Goal: Task Accomplishment & Management: Use online tool/utility

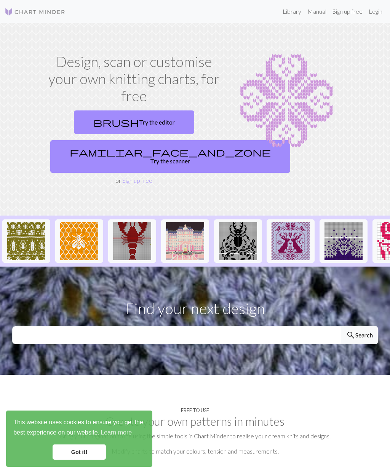
click at [383, 11] on link "Login" at bounding box center [376, 11] width 20 height 15
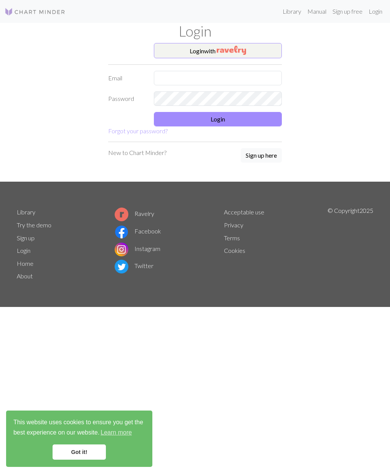
click at [263, 72] on input "text" at bounding box center [218, 78] width 128 height 14
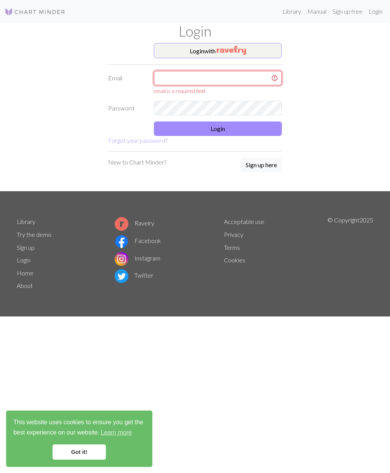
type input "[EMAIL_ADDRESS][DOMAIN_NAME]"
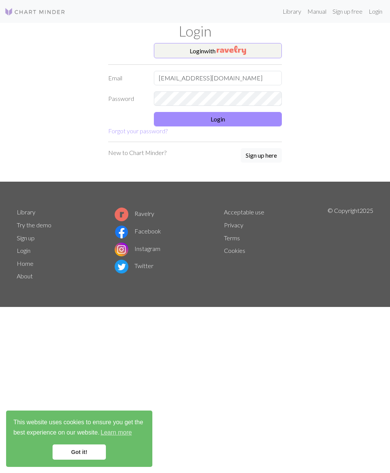
click at [262, 115] on button "Login" at bounding box center [218, 119] width 128 height 14
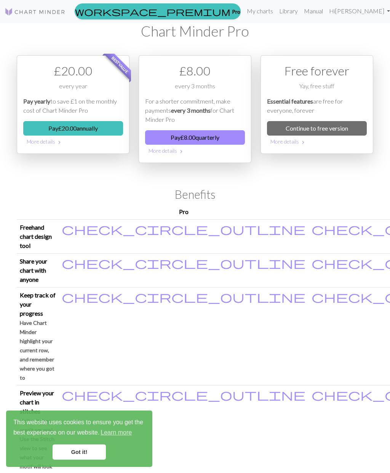
click at [276, 12] on link "My charts" at bounding box center [260, 10] width 32 height 15
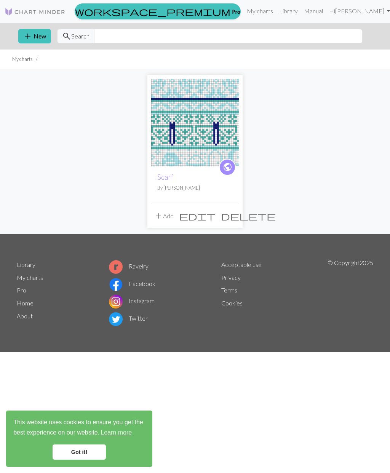
click at [204, 187] on p "By [PERSON_NAME]" at bounding box center [194, 188] width 75 height 7
click at [228, 161] on icon "public" at bounding box center [228, 167] width 10 height 15
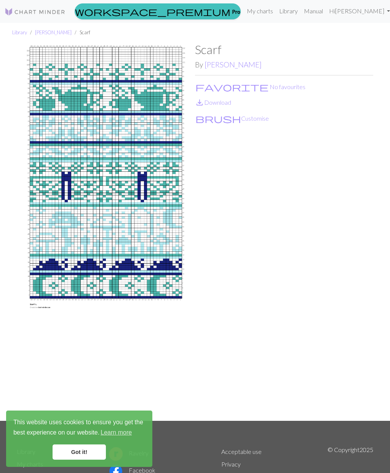
click at [79, 459] on link "Got it!" at bounding box center [79, 452] width 53 height 15
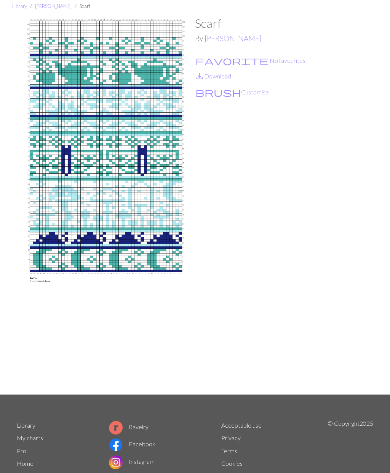
scroll to position [27, 0]
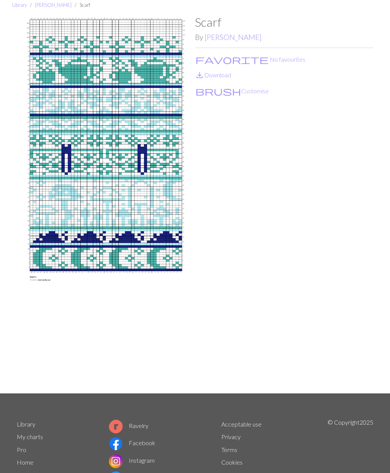
click at [156, 224] on img at bounding box center [106, 204] width 178 height 379
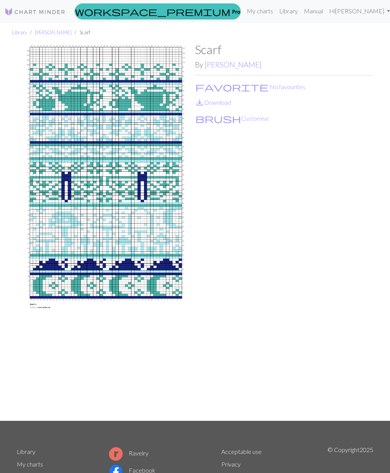
click at [144, 245] on img at bounding box center [106, 231] width 178 height 379
click at [154, 241] on img at bounding box center [106, 231] width 178 height 379
click at [45, 306] on img at bounding box center [106, 231] width 178 height 379
click at [326, 9] on link "Manual" at bounding box center [313, 10] width 25 height 15
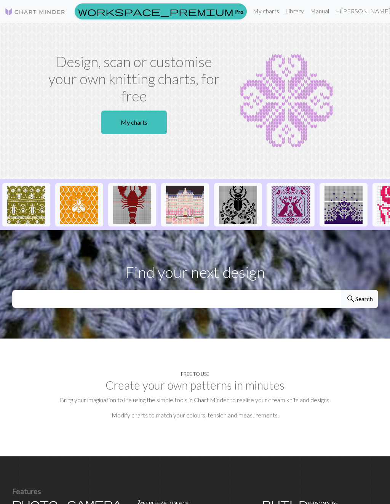
click at [146, 122] on link "My charts" at bounding box center [134, 123] width 66 height 24
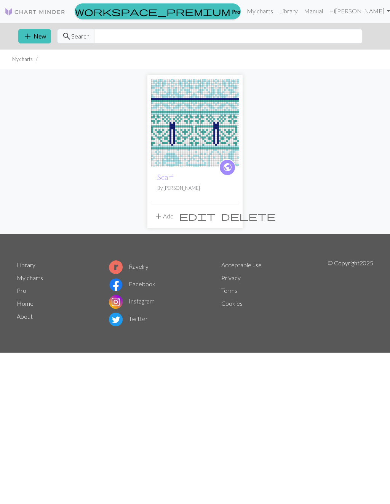
click at [230, 166] on span "public" at bounding box center [228, 167] width 10 height 12
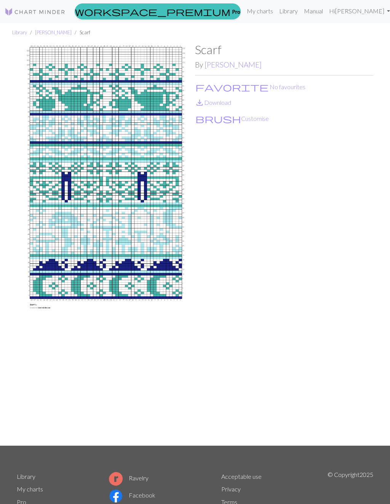
click at [228, 121] on button "brush Customise" at bounding box center [232, 119] width 74 height 10
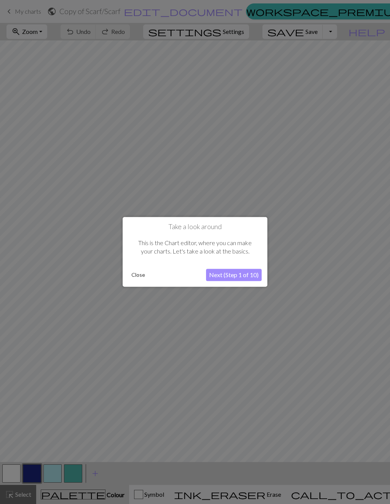
click at [246, 276] on button "Next (Step 1 of 10)" at bounding box center [234, 275] width 56 height 12
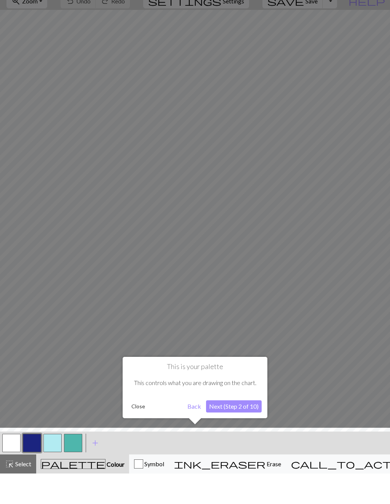
click at [229, 431] on button "Next (Step 2 of 10)" at bounding box center [234, 437] width 56 height 12
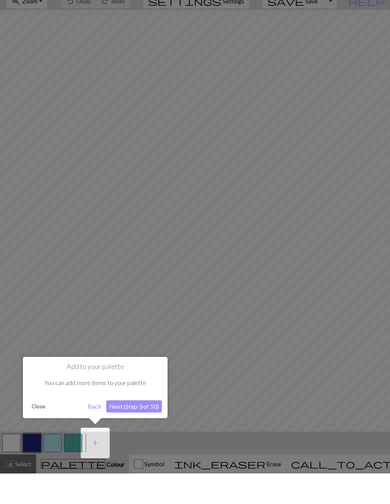
click at [143, 431] on button "Next (Step 3 of 10)" at bounding box center [134, 437] width 56 height 12
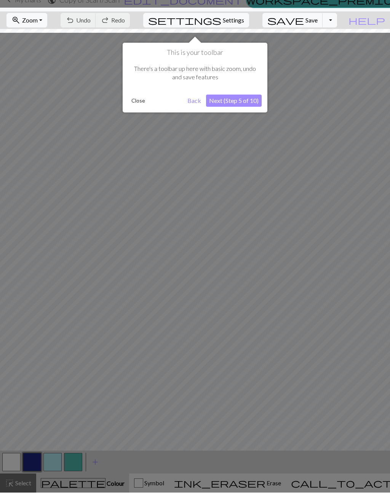
click at [247, 106] on button "Next (Step 5 of 10)" at bounding box center [234, 112] width 56 height 12
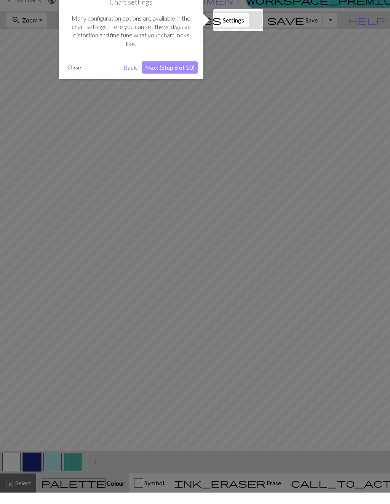
click at [179, 73] on button "Next (Step 6 of 10)" at bounding box center [170, 79] width 56 height 12
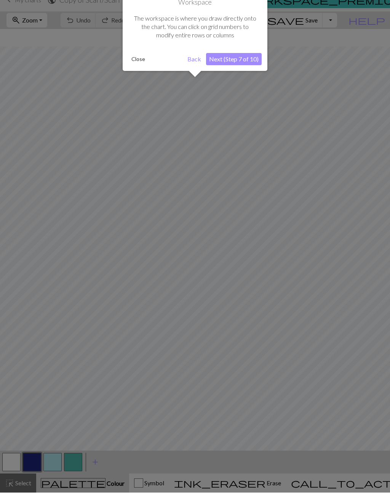
scroll to position [18, 0]
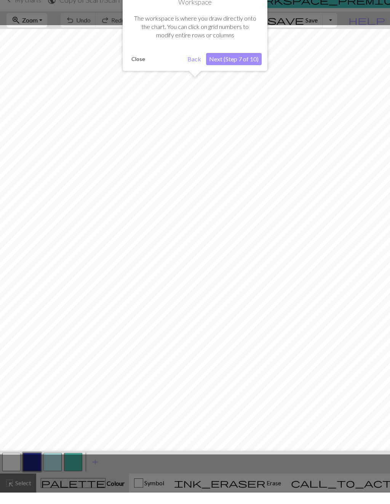
click at [249, 64] on button "Next (Step 7 of 10)" at bounding box center [234, 70] width 56 height 12
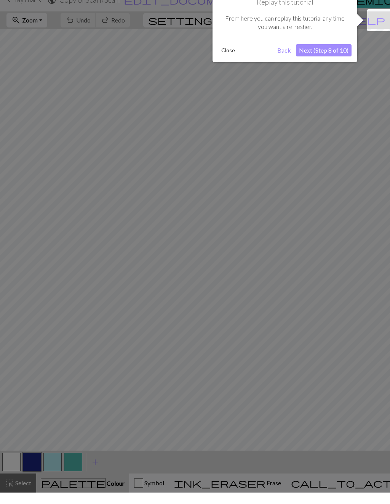
click at [332, 56] on button "Next (Step 8 of 10)" at bounding box center [324, 62] width 56 height 12
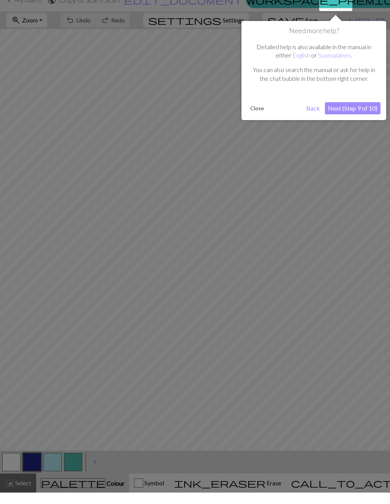
click at [362, 114] on button "Next (Step 9 of 10)" at bounding box center [353, 120] width 56 height 12
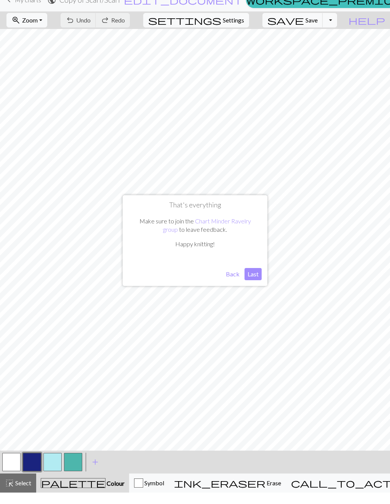
click at [249, 279] on button "Last" at bounding box center [253, 285] width 17 height 12
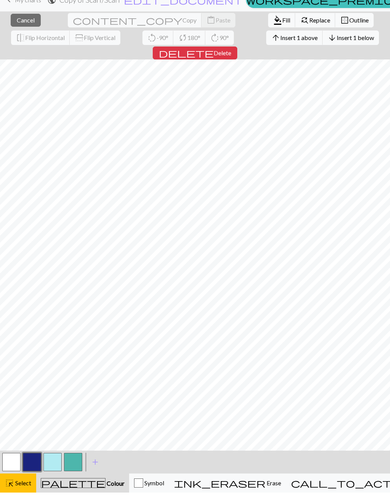
click at [20, 28] on span "Cancel" at bounding box center [26, 31] width 18 height 7
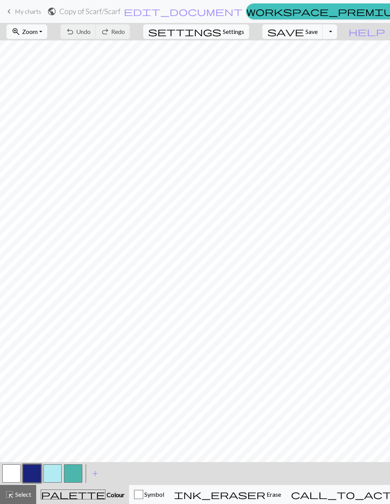
click at [337, 26] on button "Toggle Dropdown" at bounding box center [330, 31] width 14 height 14
click at [337, 30] on button "Toggle Dropdown" at bounding box center [330, 31] width 14 height 14
click at [24, 12] on span "My charts" at bounding box center [28, 11] width 26 height 7
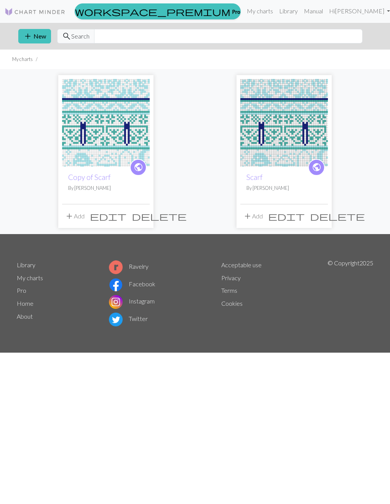
click at [301, 11] on link "Library" at bounding box center [288, 10] width 25 height 15
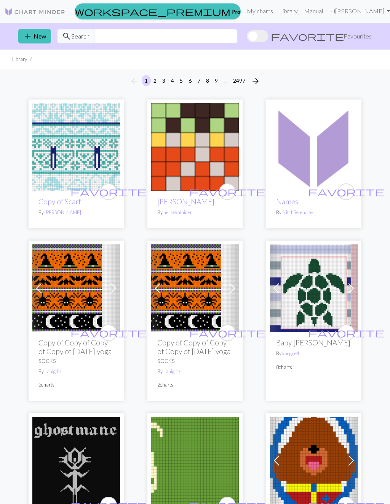
click at [241, 15] on link "workspace_premium Pro" at bounding box center [158, 11] width 166 height 16
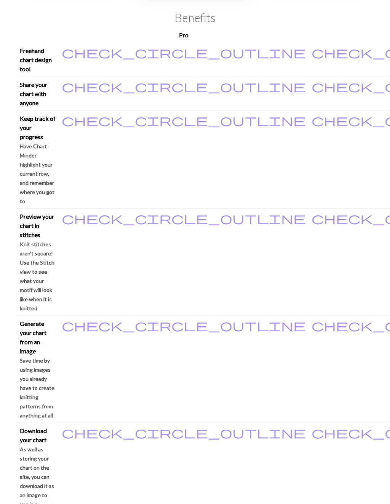
scroll to position [170, 0]
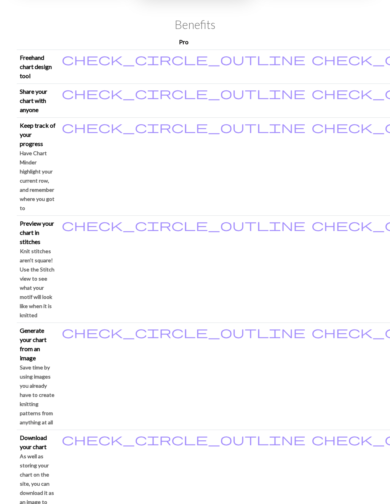
click at [55, 150] on small "Have Chart Minder highlight your current row, and remember where you got to" at bounding box center [37, 180] width 35 height 61
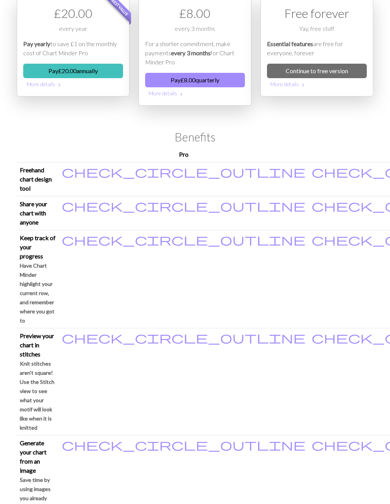
scroll to position [0, 0]
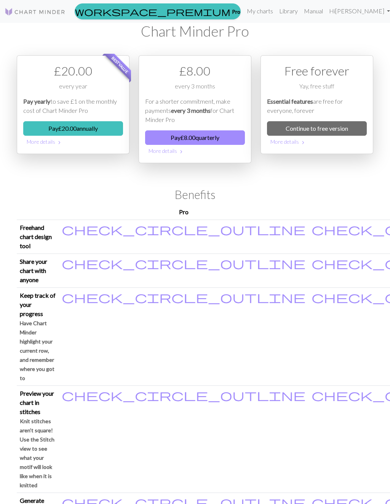
click at [276, 7] on link "My charts" at bounding box center [260, 10] width 32 height 15
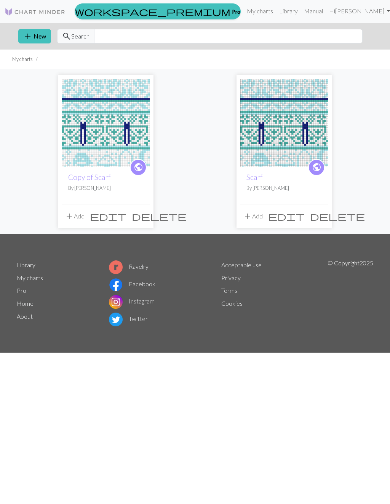
click at [375, 14] on link "Hi Sophia" at bounding box center [359, 10] width 67 height 15
click at [267, 182] on div "public Scarf By Sophia" at bounding box center [285, 185] width 88 height 37
click at [255, 176] on link "Scarf" at bounding box center [255, 177] width 16 height 9
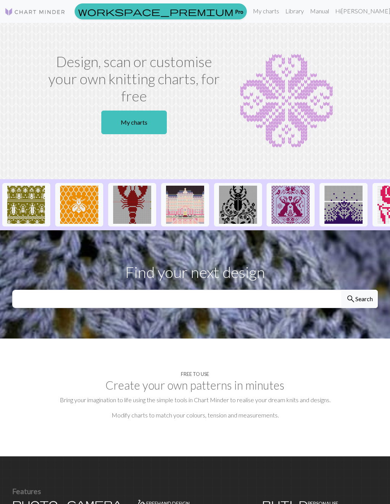
click at [282, 8] on link "My charts" at bounding box center [266, 10] width 32 height 15
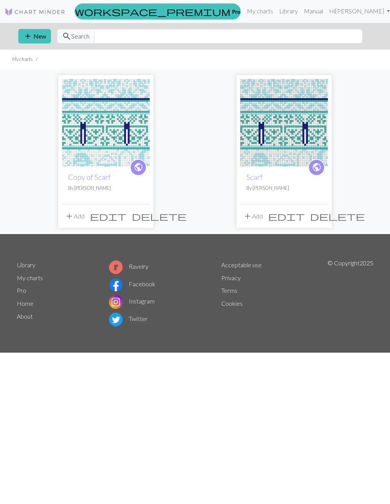
click at [317, 171] on span "public" at bounding box center [317, 167] width 10 height 12
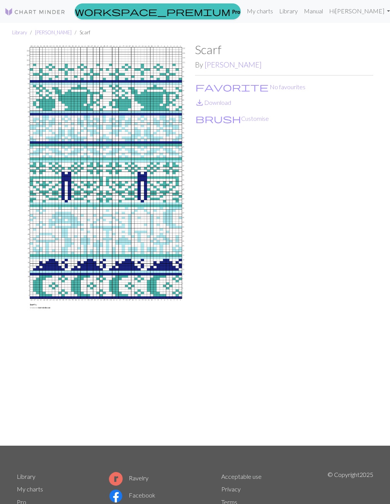
click at [51, 157] on img at bounding box center [106, 243] width 178 height 403
click at [42, 155] on img at bounding box center [106, 243] width 178 height 403
click at [227, 123] on button "brush Customise" at bounding box center [232, 119] width 74 height 10
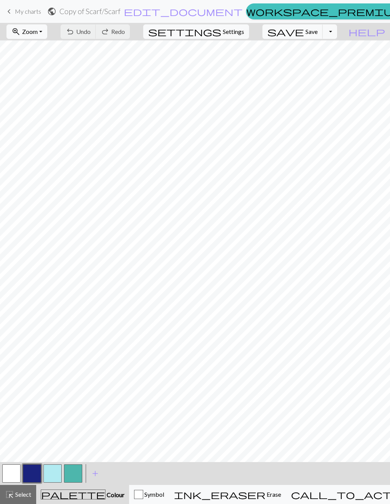
click at [244, 32] on span "Settings" at bounding box center [233, 31] width 21 height 9
select select "aran"
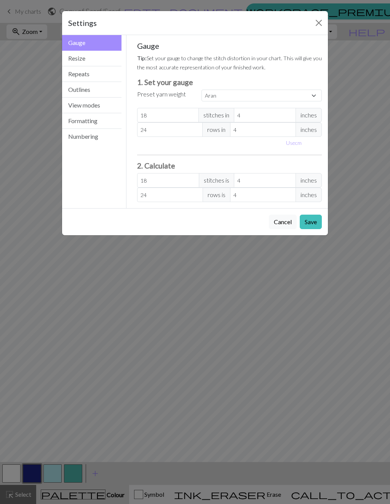
click at [94, 114] on button "Formatting" at bounding box center [91, 121] width 59 height 16
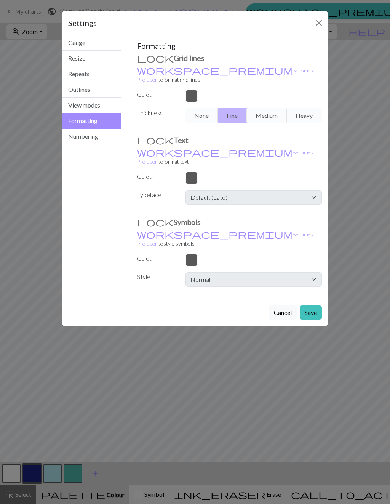
click at [105, 104] on button "View modes" at bounding box center [91, 106] width 59 height 16
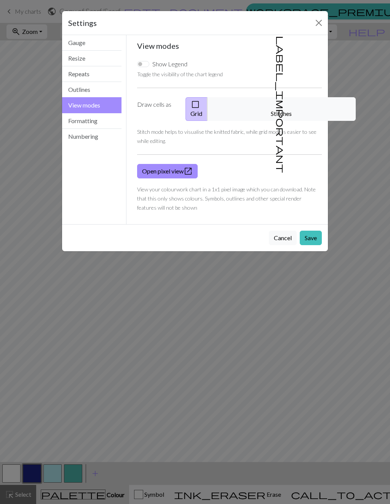
click at [287, 103] on button "label_important Stitches" at bounding box center [281, 109] width 149 height 24
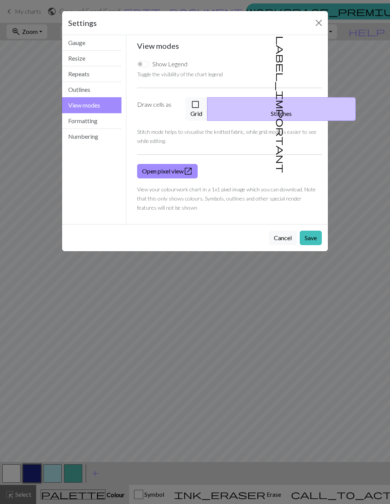
click at [208, 105] on button "check_box_outline_blank Grid" at bounding box center [197, 109] width 22 height 24
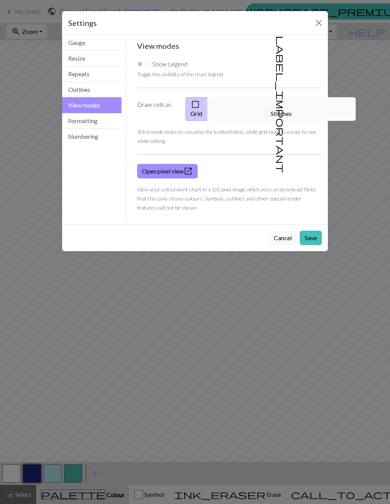
click at [104, 89] on button "Outlines" at bounding box center [91, 90] width 59 height 16
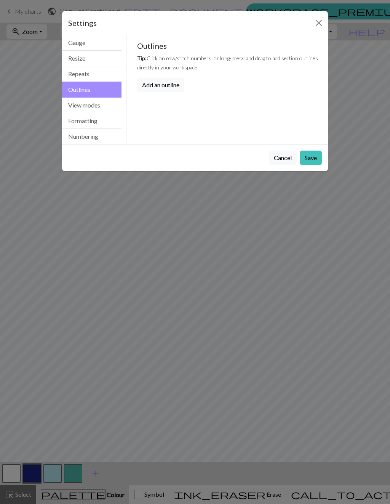
click at [77, 120] on button "Formatting" at bounding box center [91, 121] width 59 height 16
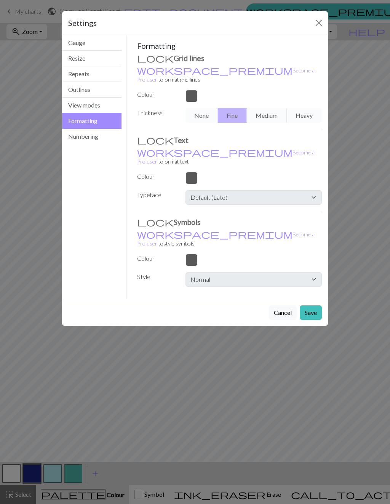
click at [76, 137] on button "Numbering" at bounding box center [91, 136] width 59 height 15
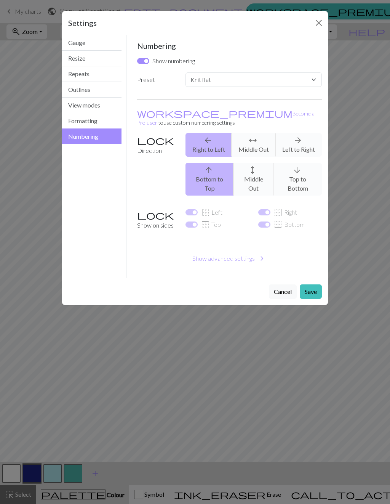
click at [108, 42] on button "Gauge" at bounding box center [91, 43] width 59 height 16
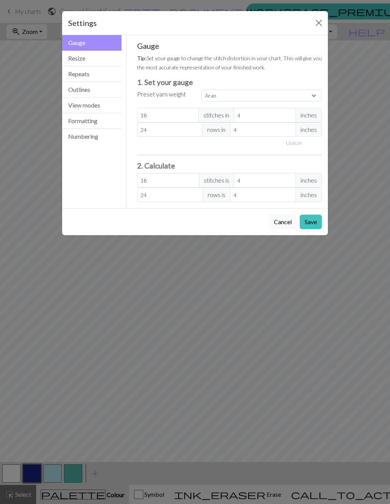
click at [317, 22] on button "Close" at bounding box center [319, 23] width 12 height 12
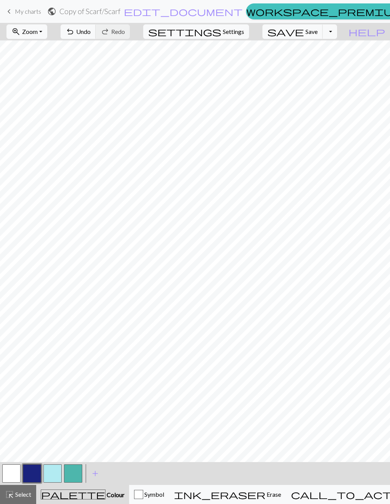
click at [380, 30] on span "help" at bounding box center [367, 31] width 37 height 11
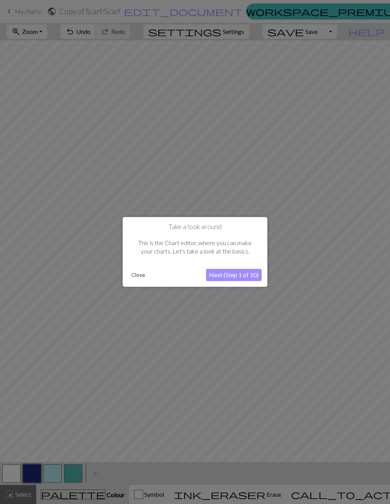
click at [241, 266] on div "Take a look around This is the Chart editor, where you can make your charts. Le…" at bounding box center [195, 252] width 145 height 70
click at [234, 270] on button "Next (Step 1 of 10)" at bounding box center [234, 275] width 56 height 12
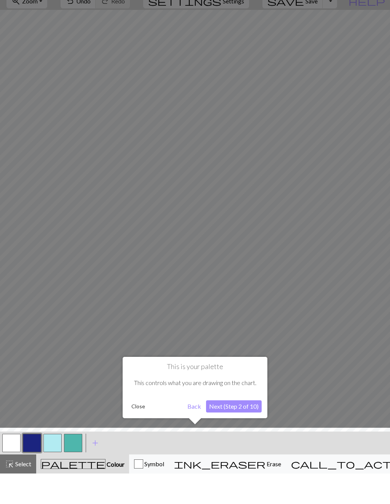
click at [143, 431] on button "Close" at bounding box center [138, 436] width 20 height 11
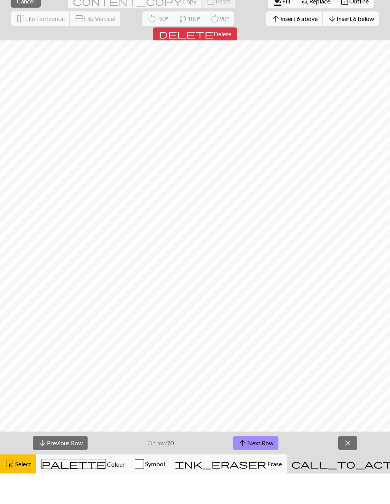
click at [350, 468] on span "close" at bounding box center [347, 473] width 9 height 11
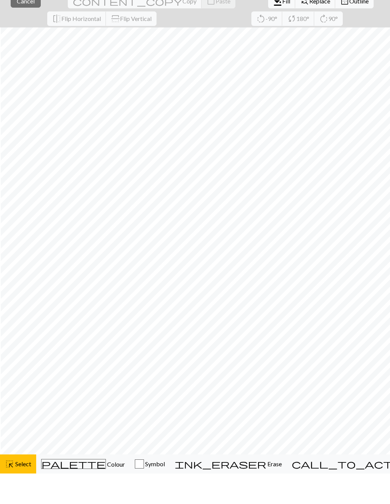
scroll to position [0, 1]
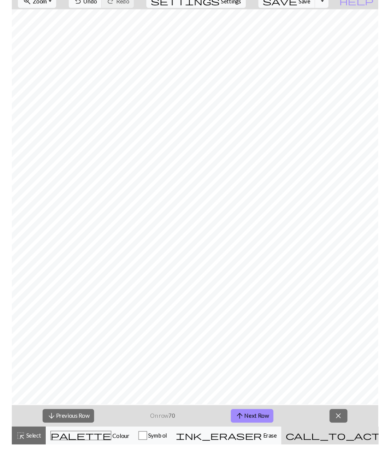
scroll to position [132, 0]
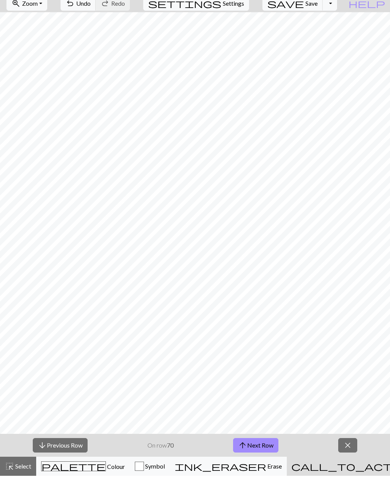
click at [80, 466] on button "arrow_downward Previous Row" at bounding box center [60, 473] width 55 height 14
click at [76, 466] on button "arrow_downward Previous Row" at bounding box center [60, 473] width 55 height 14
click at [77, 466] on button "arrow_downward Previous Row" at bounding box center [60, 473] width 55 height 14
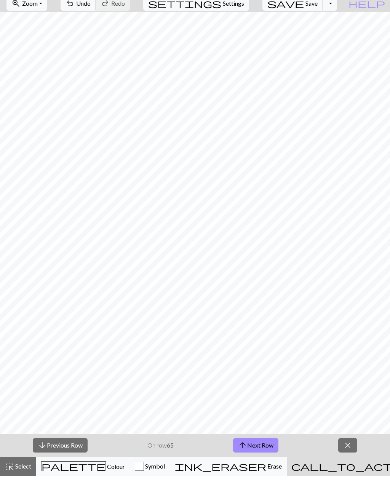
click at [77, 466] on button "arrow_downward Previous Row" at bounding box center [60, 473] width 55 height 14
click at [167, 470] on strong "64" at bounding box center [170, 473] width 7 height 7
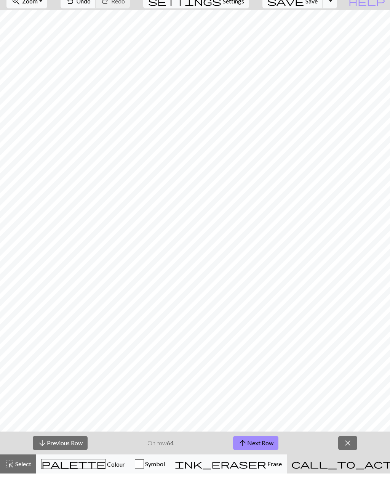
click at [81, 466] on button "arrow_downward Previous Row" at bounding box center [60, 473] width 55 height 14
click at [77, 466] on button "arrow_downward Previous Row" at bounding box center [60, 473] width 55 height 14
click at [74, 466] on button "arrow_downward Previous Row" at bounding box center [60, 473] width 55 height 14
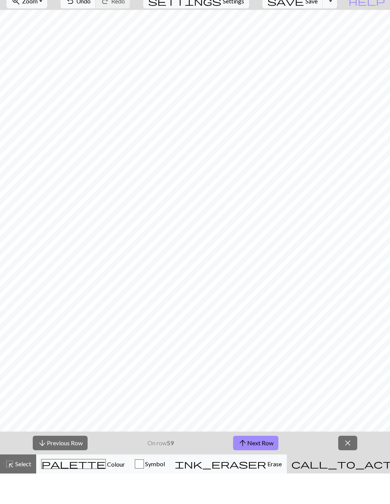
click at [74, 466] on button "arrow_downward Previous Row" at bounding box center [60, 473] width 55 height 14
click at [71, 466] on button "arrow_downward Previous Row" at bounding box center [60, 473] width 55 height 14
click at [69, 466] on button "arrow_downward Previous Row" at bounding box center [60, 473] width 55 height 14
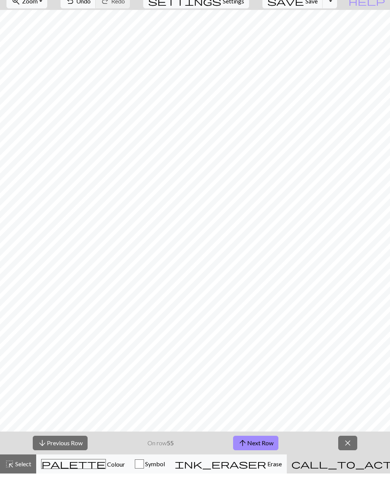
click at [69, 466] on button "arrow_downward Previous Row" at bounding box center [60, 473] width 55 height 14
click at [70, 466] on button "arrow_downward Previous Row" at bounding box center [60, 473] width 55 height 14
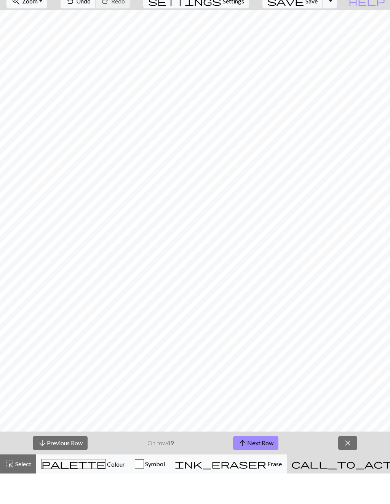
click at [69, 466] on button "arrow_downward Previous Row" at bounding box center [60, 473] width 55 height 14
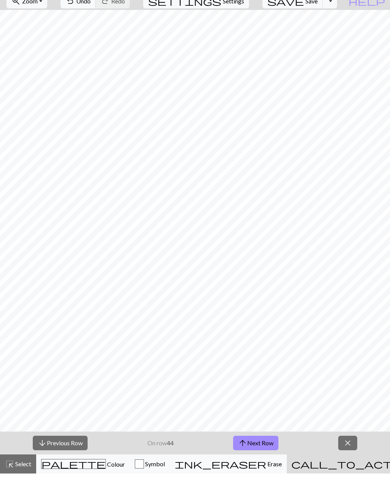
click at [68, 466] on button "arrow_downward Previous Row" at bounding box center [60, 473] width 55 height 14
click at [69, 466] on button "arrow_downward Previous Row" at bounding box center [60, 473] width 55 height 14
click at [68, 466] on button "arrow_downward Previous Row" at bounding box center [60, 473] width 55 height 14
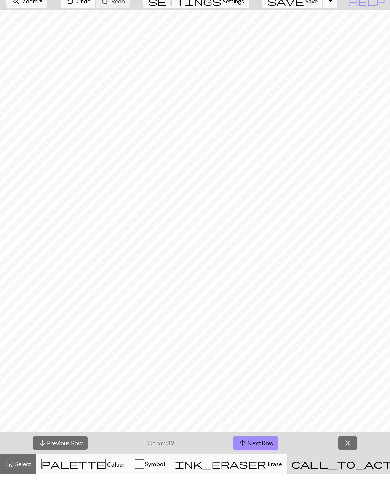
click at [69, 466] on button "arrow_downward Previous Row" at bounding box center [60, 473] width 55 height 14
click at [68, 466] on button "arrow_downward Previous Row" at bounding box center [60, 473] width 55 height 14
click at [74, 466] on button "arrow_downward Previous Row" at bounding box center [60, 473] width 55 height 14
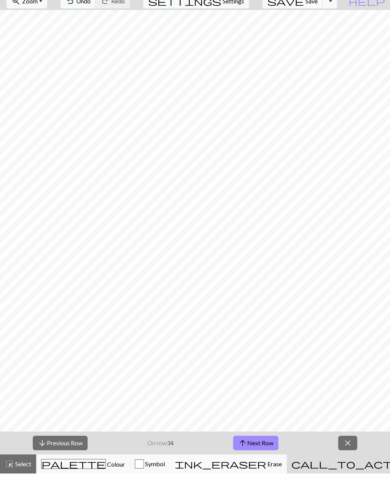
click at [74, 466] on button "arrow_downward Previous Row" at bounding box center [60, 473] width 55 height 14
click at [72, 466] on button "arrow_downward Previous Row" at bounding box center [60, 473] width 55 height 14
click at [69, 466] on button "arrow_downward Previous Row" at bounding box center [60, 473] width 55 height 14
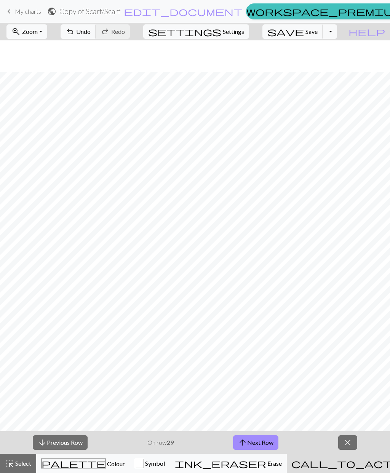
scroll to position [245, 0]
click at [65, 447] on button "arrow_downward Previous Row" at bounding box center [60, 443] width 55 height 14
click at [262, 443] on button "arrow_upward Next Row" at bounding box center [255, 443] width 45 height 14
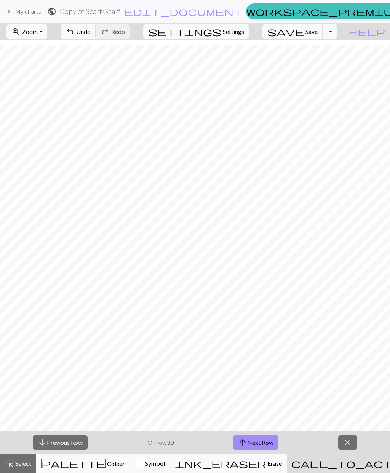
scroll to position [248, 61]
click at [242, 31] on span "Settings" at bounding box center [233, 31] width 21 height 9
select select "aran"
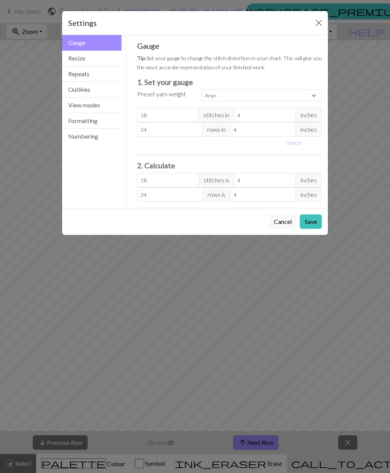
click at [87, 87] on button "Outlines" at bounding box center [91, 90] width 59 height 16
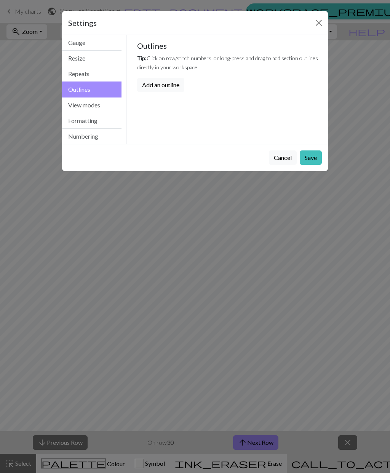
click at [101, 103] on button "View modes" at bounding box center [91, 106] width 59 height 16
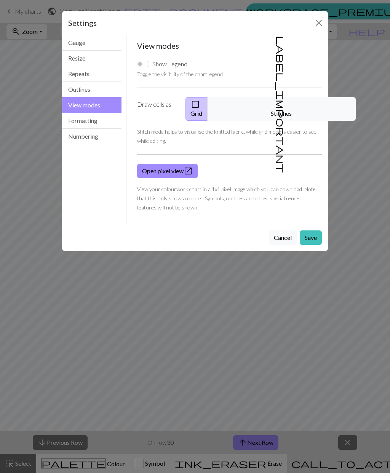
click at [293, 109] on button "label_important Stitches" at bounding box center [281, 109] width 149 height 24
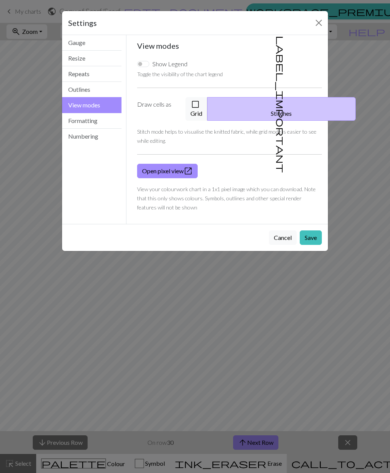
click at [297, 105] on button "label_important Stitches" at bounding box center [281, 109] width 149 height 24
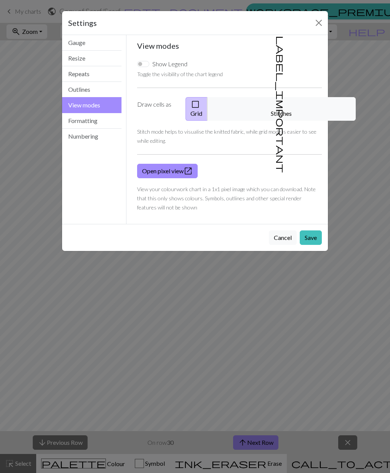
click at [300, 106] on button "label_important Stitches" at bounding box center [281, 109] width 149 height 24
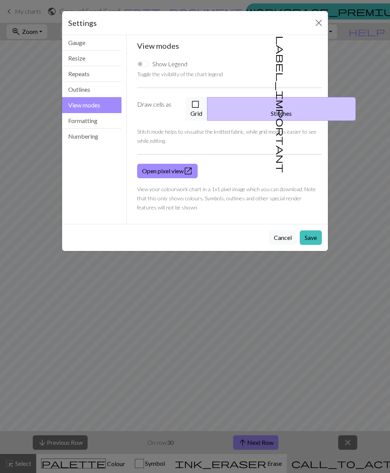
click at [208, 102] on button "check_box_outline_blank Grid" at bounding box center [197, 109] width 22 height 24
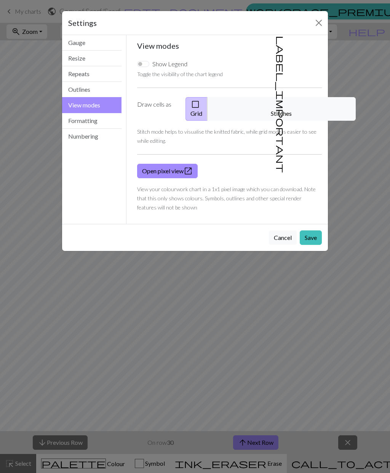
click at [318, 21] on button "Close" at bounding box center [319, 23] width 12 height 12
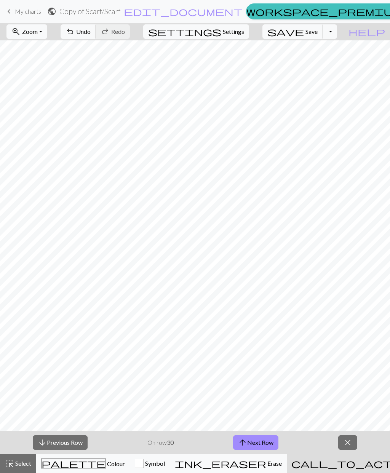
click at [376, 468] on div "call_to_action Knitting mode Knitting mode" at bounding box center [375, 463] width 167 height 9
click at [374, 466] on div "call_to_action Knitting mode Knitting mode" at bounding box center [375, 463] width 167 height 9
click at [106, 464] on span "Colour" at bounding box center [115, 463] width 19 height 7
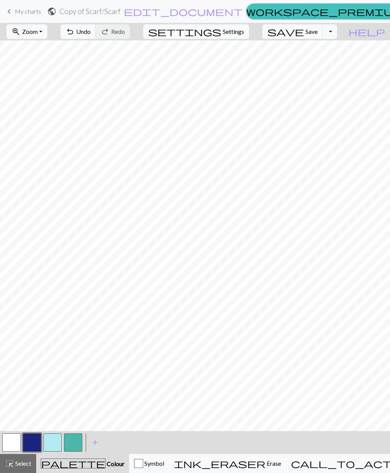
click at [106, 462] on span "Colour" at bounding box center [115, 463] width 19 height 7
click at [367, 468] on div "call_to_action Knitting mode Knitting mode" at bounding box center [374, 463] width 167 height 9
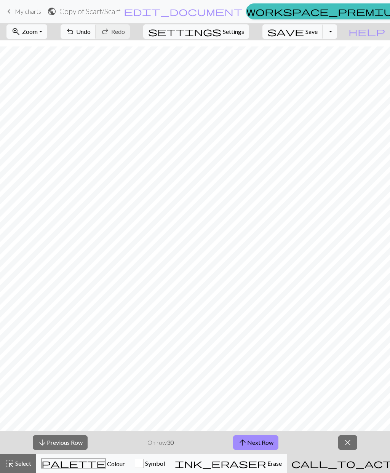
scroll to position [234, 0]
click at [245, 442] on span "arrow_upward" at bounding box center [242, 443] width 9 height 11
